Goal: Check status: Check status

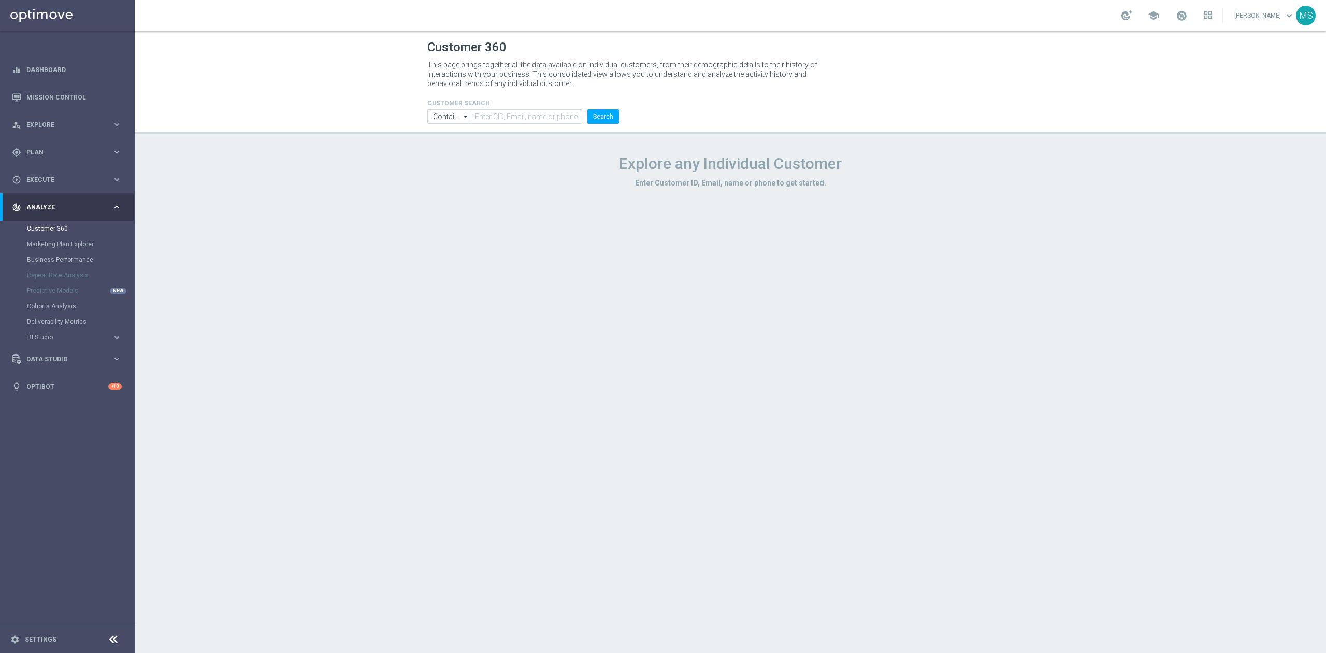
click at [496, 108] on form "CUSTOMER SEARCH Contains Contains arrow_drop_down Show Selected 0 of NaN Contai…" at bounding box center [523, 111] width 192 height 24
click at [490, 117] on input "text" at bounding box center [527, 116] width 110 height 15
paste input "904945"
type input "904945"
click at [453, 123] on input "Contains" at bounding box center [449, 116] width 45 height 15
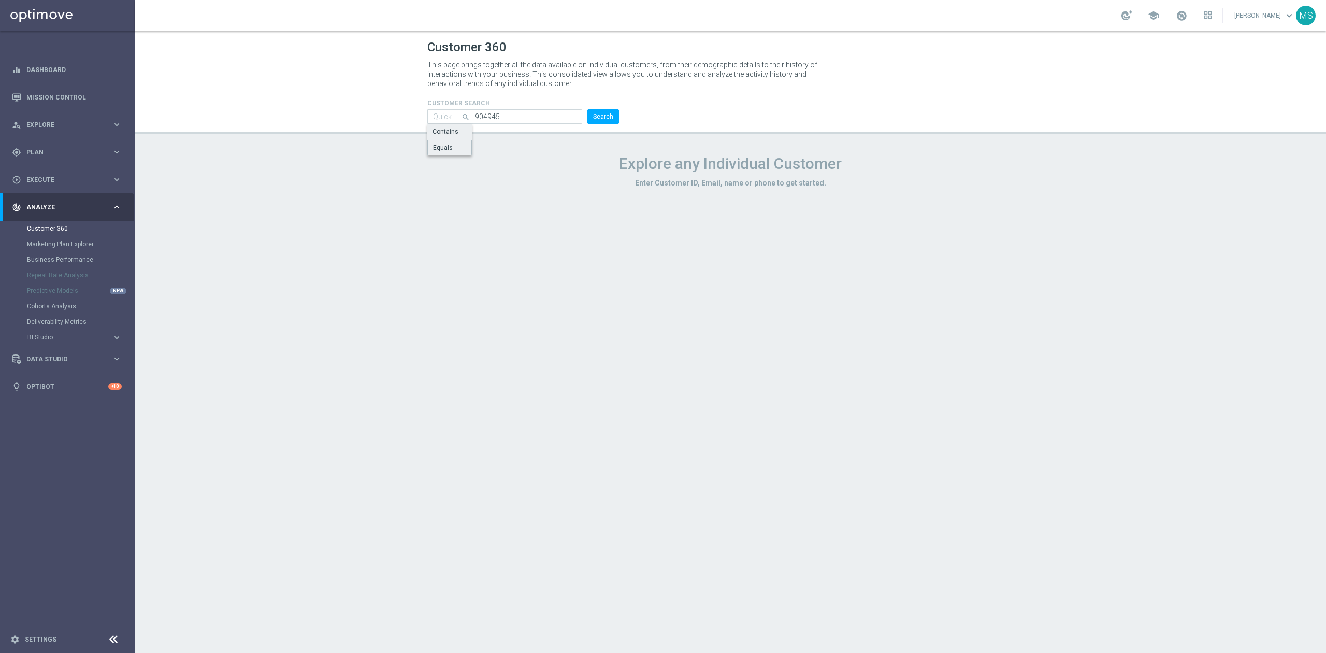
click at [450, 146] on div "Equals" at bounding box center [443, 147] width 20 height 9
type input "Equals"
click at [598, 114] on button "Search" at bounding box center [603, 116] width 32 height 15
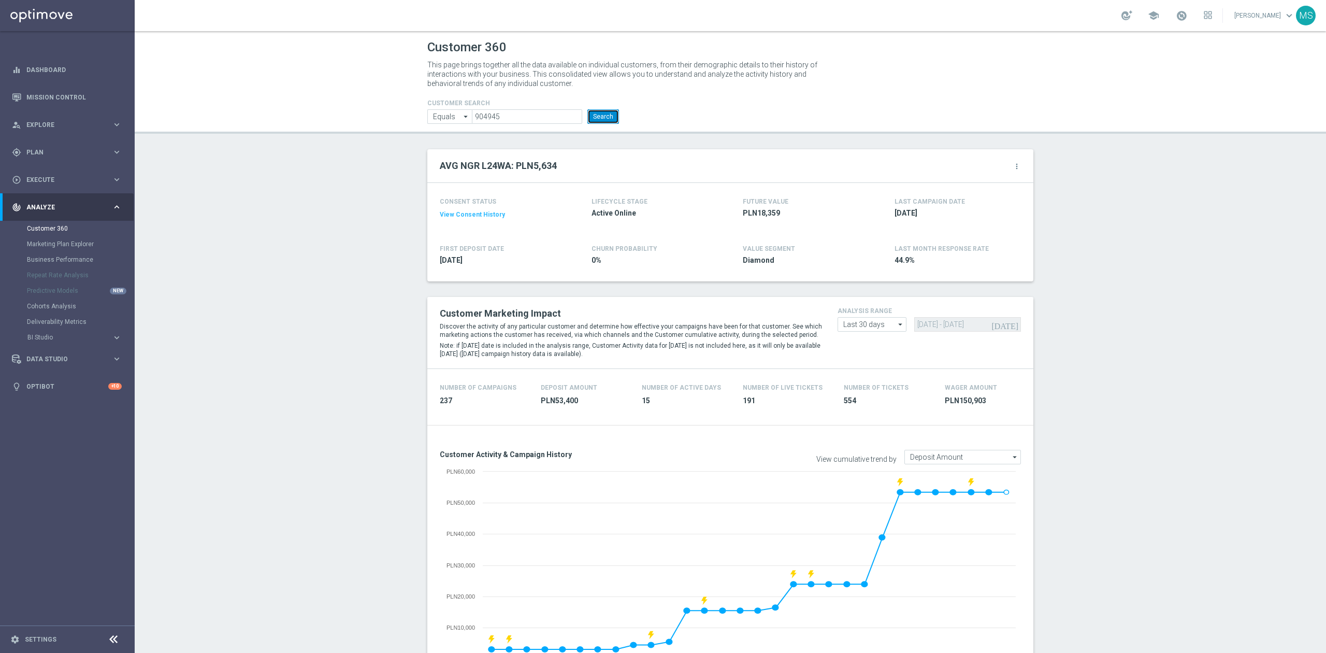
click at [597, 119] on button "Search" at bounding box center [603, 116] width 32 height 15
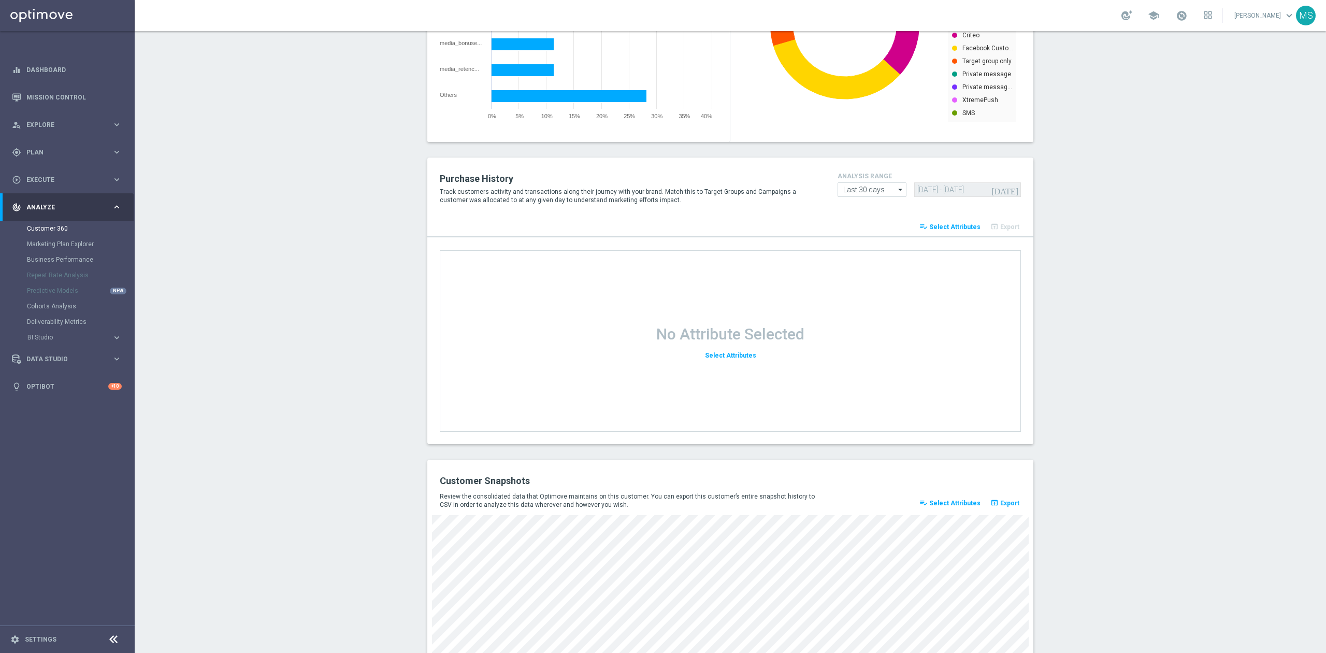
scroll to position [1147, 0]
